Goal: Find specific page/section: Find specific page/section

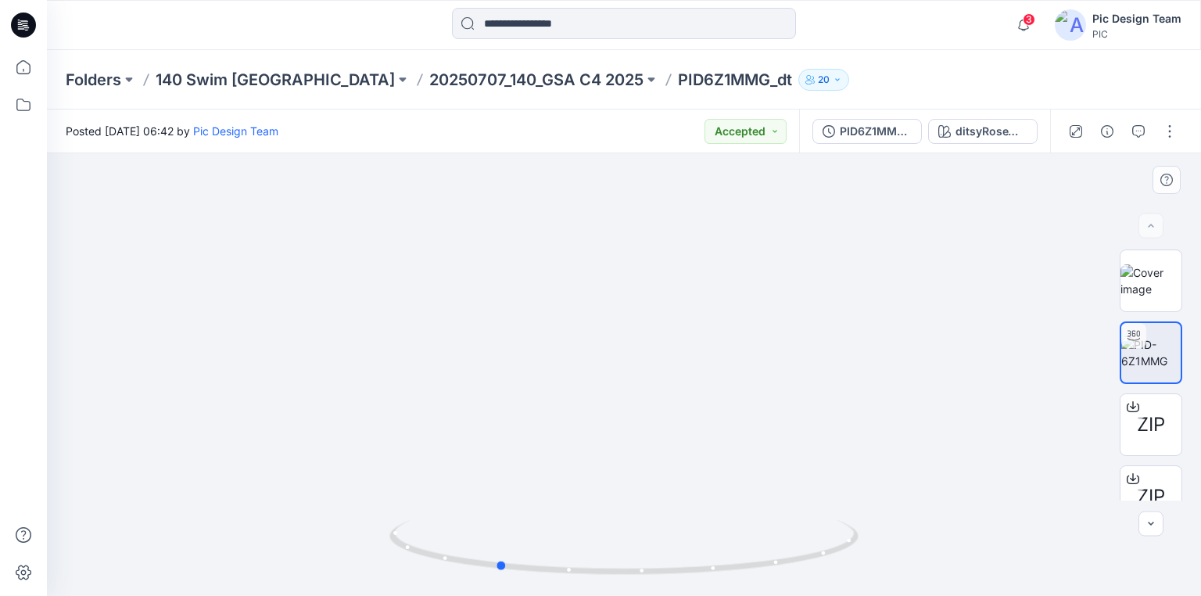
drag, startPoint x: 624, startPoint y: 570, endPoint x: 982, endPoint y: 494, distance: 366.2
click at [935, 487] on div at bounding box center [624, 374] width 1154 height 443
click at [429, 73] on p "20250707_140_GSA C4 2025" at bounding box center [536, 80] width 214 height 22
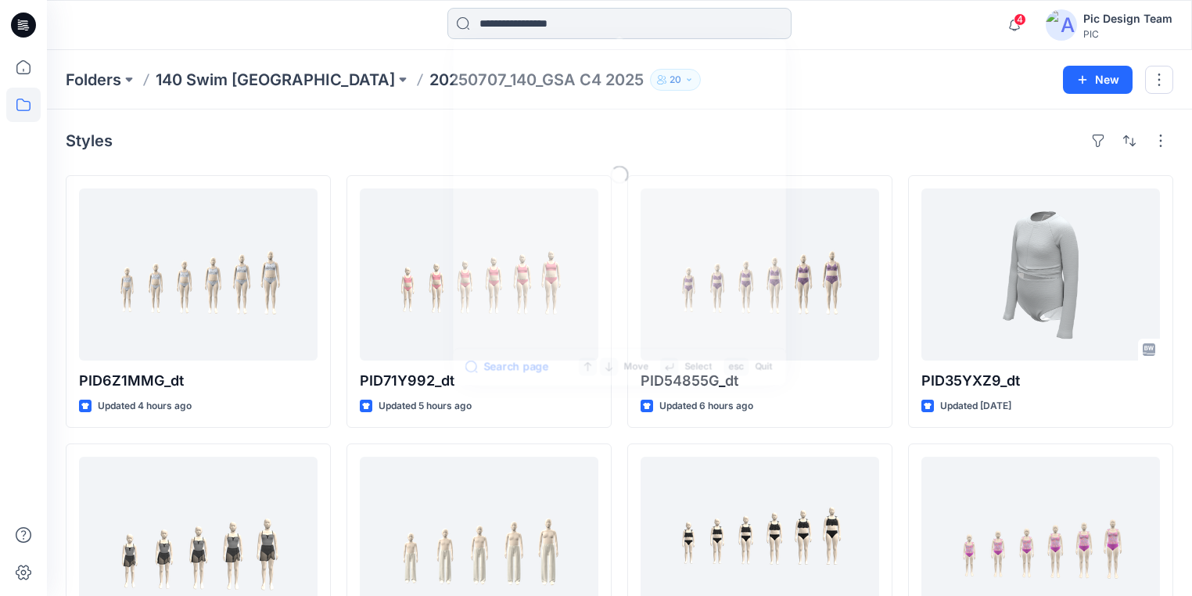
click at [560, 19] on input at bounding box center [619, 23] width 344 height 31
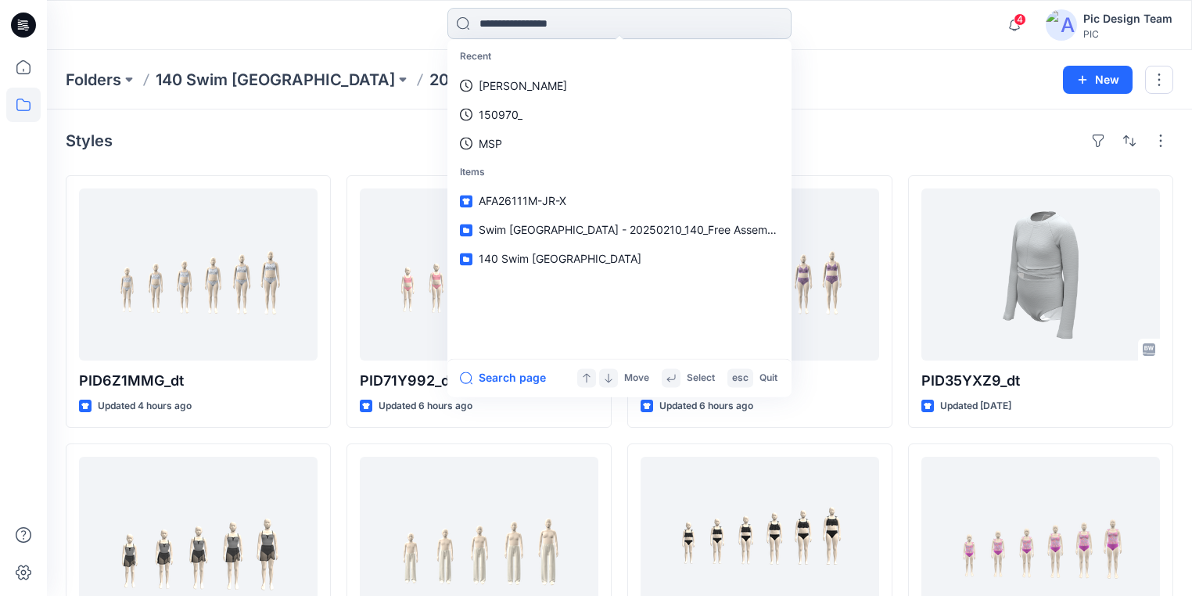
click at [690, 19] on input at bounding box center [619, 23] width 344 height 31
click at [354, 13] on div "Recent [PERSON_NAME] 150970_ MSP Items AFA26111M-JR-X Swim [GEOGRAPHIC_DATA] - …" at bounding box center [619, 25] width 573 height 34
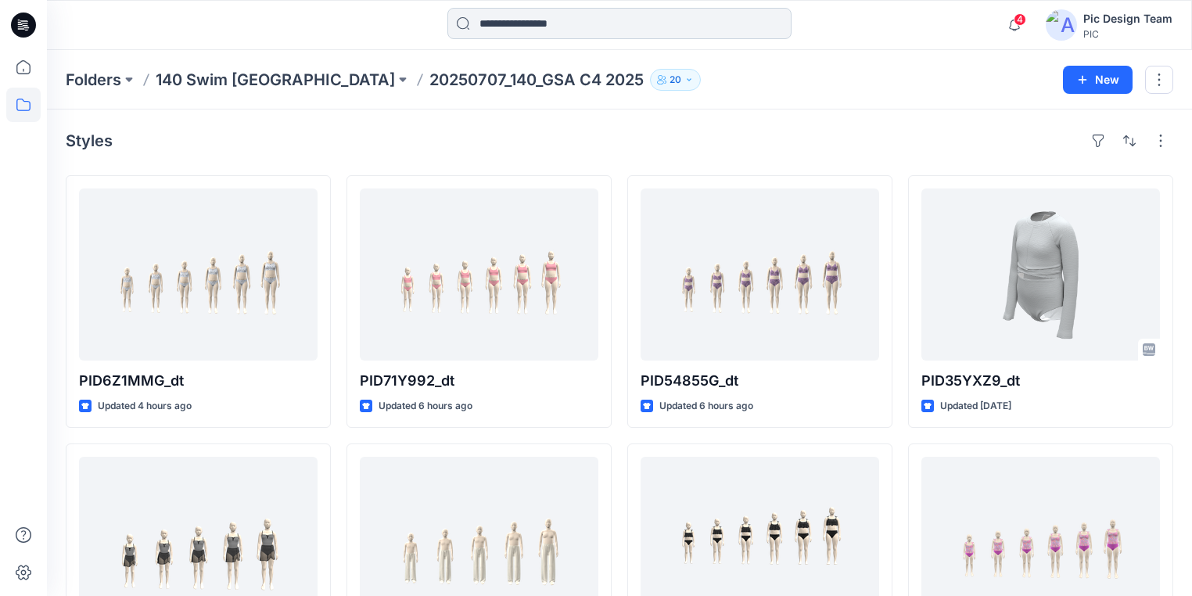
click at [657, 28] on input at bounding box center [619, 23] width 344 height 31
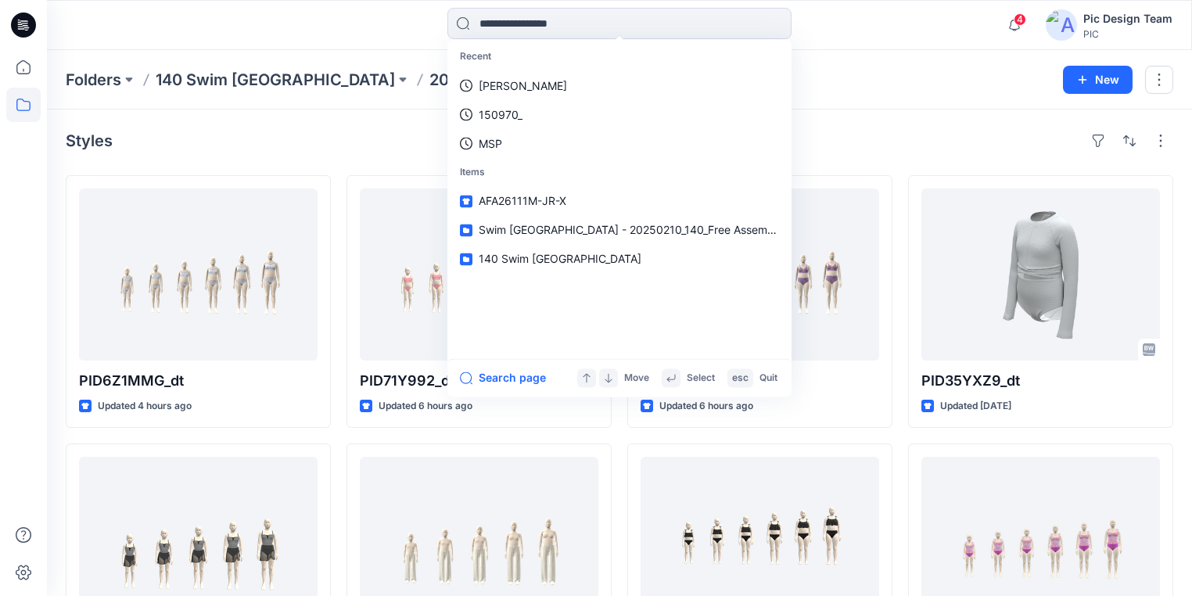
click at [886, 31] on div "Recent [PERSON_NAME] 150970_ MSP Items AFA26111M-JR-X Swim [GEOGRAPHIC_DATA] - …" at bounding box center [619, 25] width 573 height 34
click at [626, 19] on input at bounding box center [619, 23] width 344 height 31
drag, startPoint x: 850, startPoint y: 28, endPoint x: 838, endPoint y: 26, distance: 12.0
click at [851, 28] on div "Recent [PERSON_NAME] 150970_ MSP Items AFA26111M-JR-X Swim [GEOGRAPHIC_DATA] - …" at bounding box center [619, 25] width 573 height 34
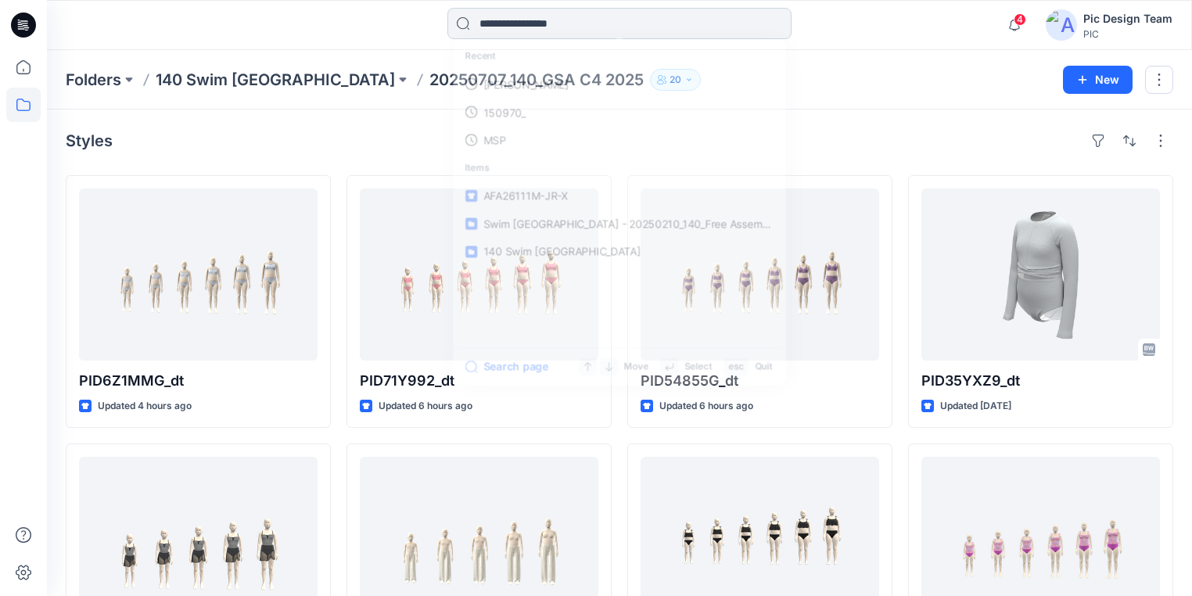
click at [714, 24] on input at bounding box center [619, 23] width 344 height 31
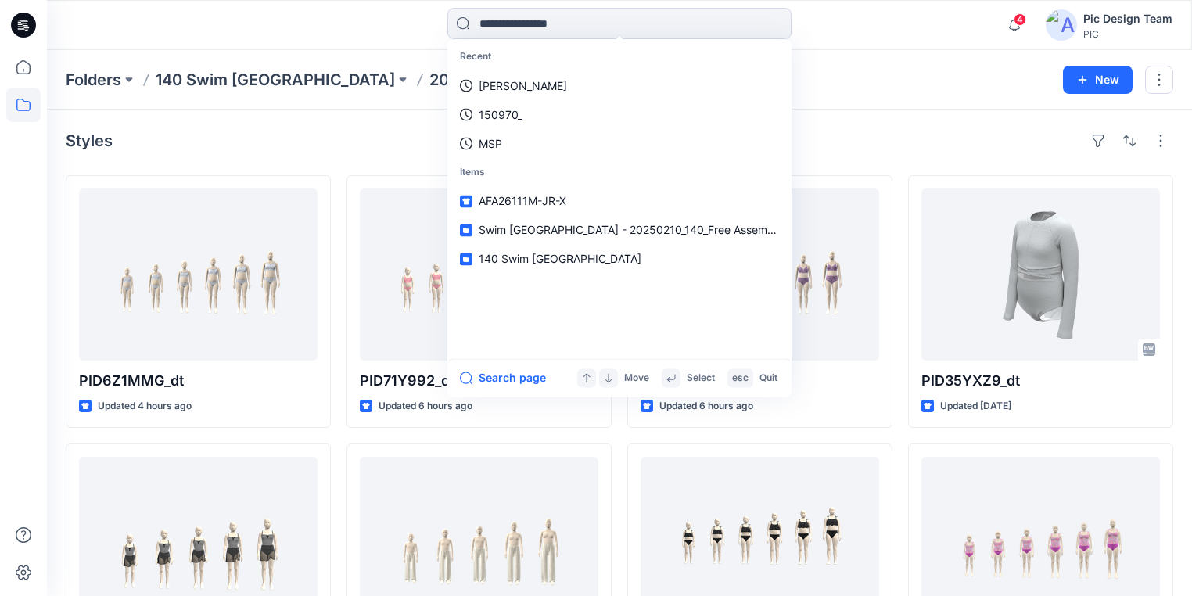
click at [937, 28] on div "Recent [PERSON_NAME] 150970_ MSP Items AFA26111M-JR-X Swim USA - 20250210_140_F…" at bounding box center [619, 25] width 1144 height 34
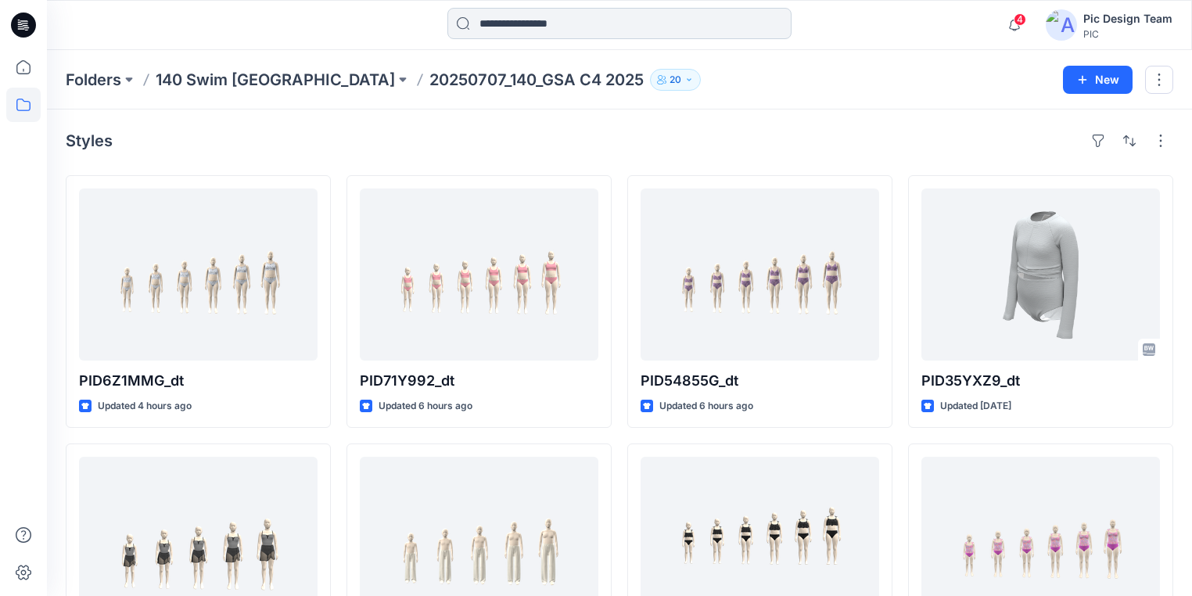
click at [687, 28] on input at bounding box center [619, 23] width 344 height 31
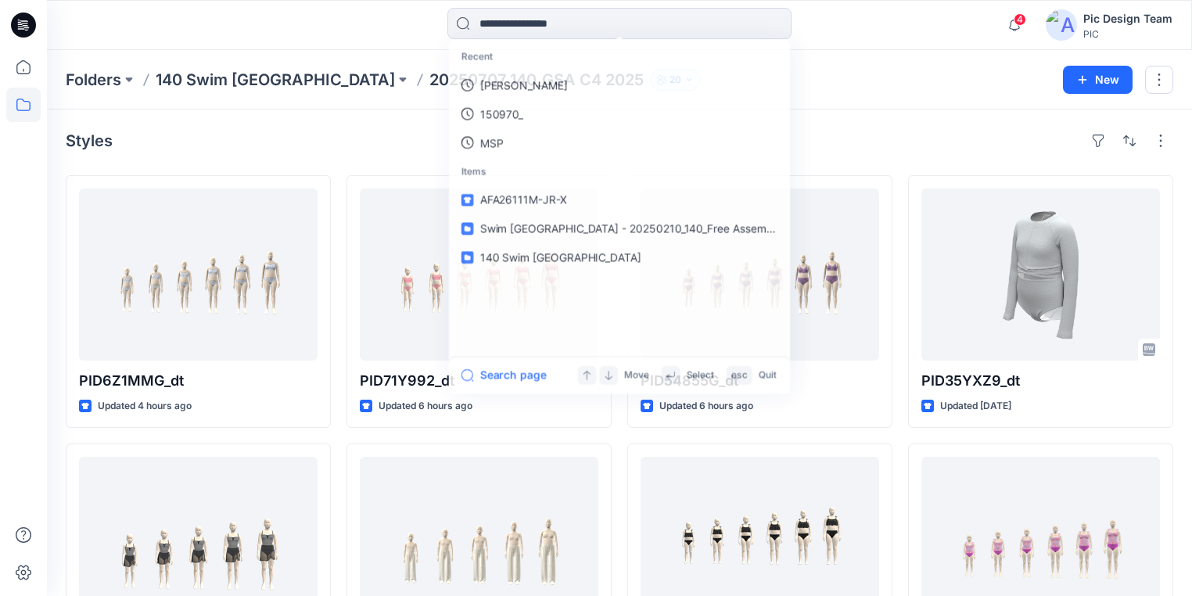
click at [398, 18] on div "Recent [PERSON_NAME] 150970_ MSP Items AFA26111M-JR-X Swim [GEOGRAPHIC_DATA] - …" at bounding box center [619, 25] width 573 height 34
click at [583, 22] on input at bounding box center [619, 23] width 344 height 31
click at [847, 34] on div "Recent [PERSON_NAME] 150970_ MSP Items AFA26111M-JR-X Swim [GEOGRAPHIC_DATA] - …" at bounding box center [619, 25] width 573 height 34
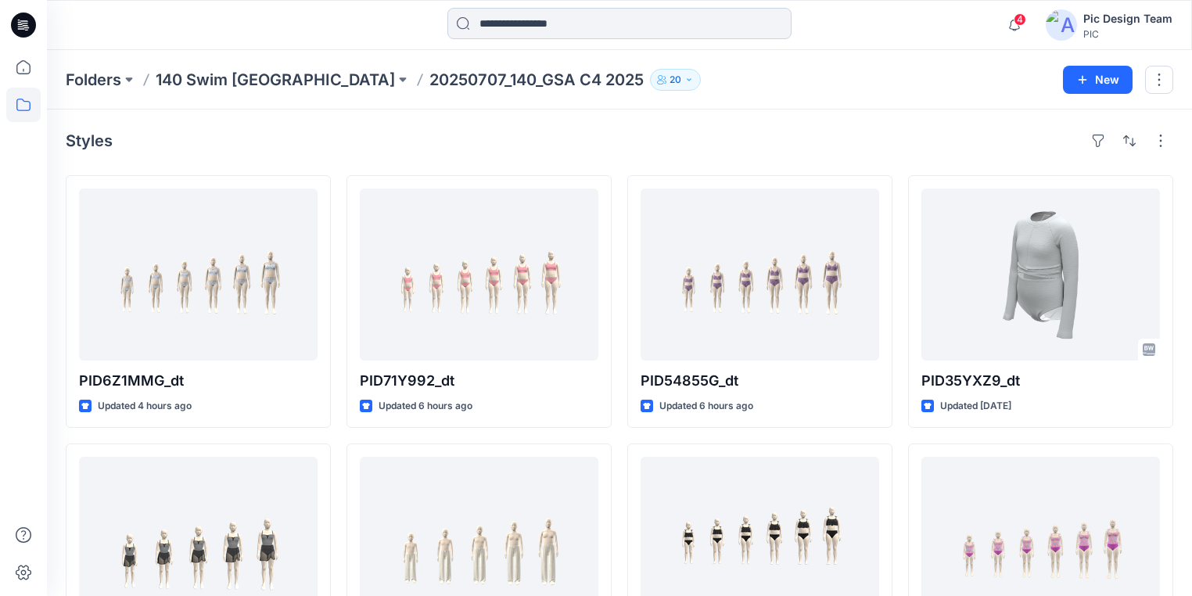
click at [756, 16] on input at bounding box center [619, 23] width 344 height 31
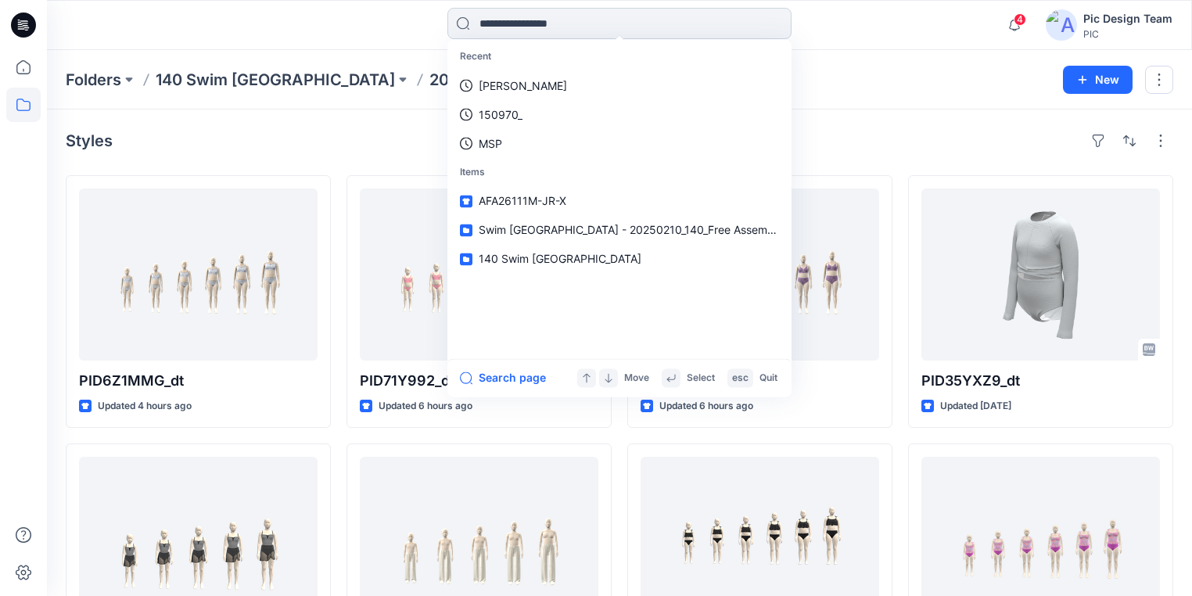
click at [467, 14] on input at bounding box center [619, 23] width 344 height 31
drag, startPoint x: 482, startPoint y: 16, endPoint x: 670, endPoint y: 19, distance: 188.5
click at [630, 25] on input at bounding box center [619, 23] width 344 height 31
click at [806, 19] on div "Recent [PERSON_NAME] 150970_ MSP Items AFA26111M-JR-X Swim [GEOGRAPHIC_DATA] - …" at bounding box center [619, 25] width 573 height 34
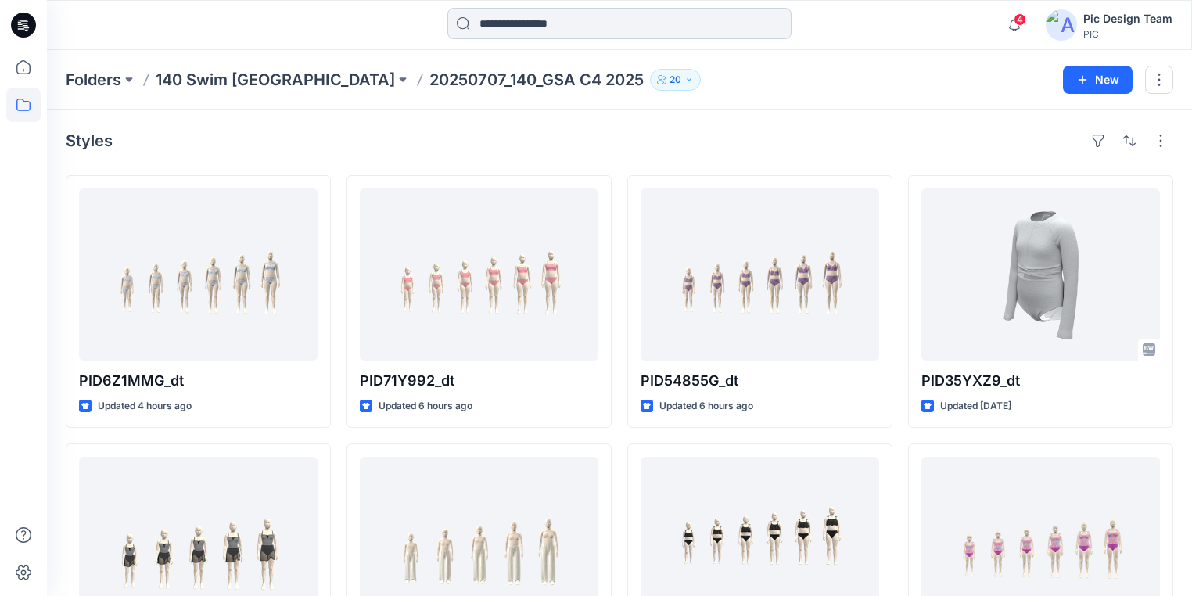
click at [756, 21] on input at bounding box center [619, 23] width 344 height 31
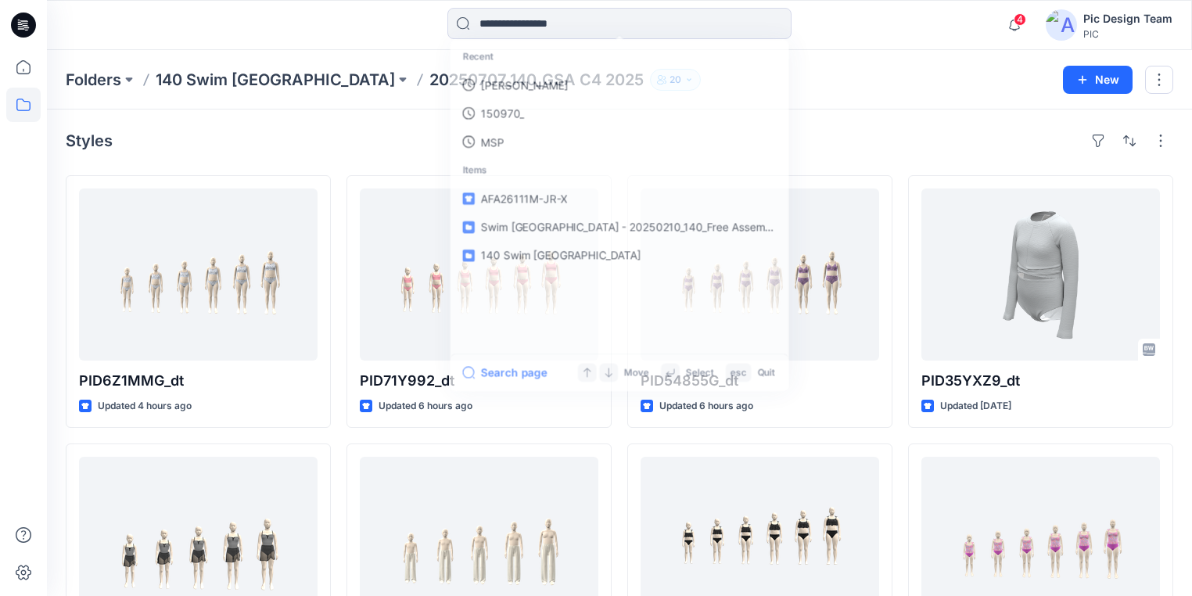
click at [813, 28] on div "Recent [PERSON_NAME] 150970_ MSP Items AFA26111M-JR-X Swim [GEOGRAPHIC_DATA] - …" at bounding box center [619, 25] width 573 height 34
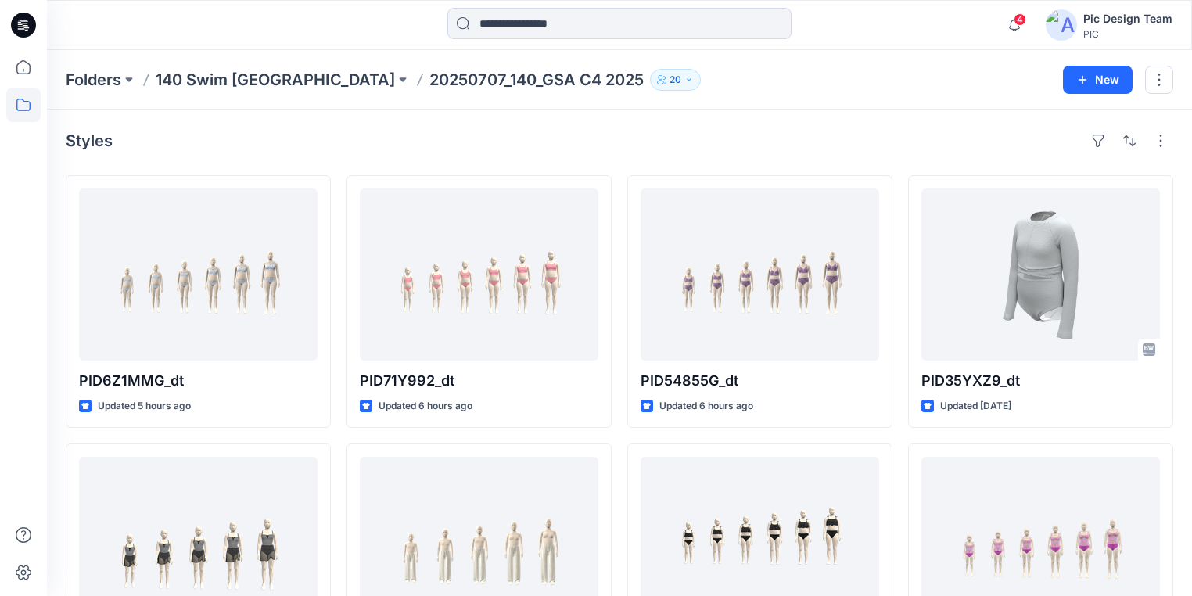
click at [31, 16] on icon at bounding box center [23, 25] width 25 height 25
